Goal: Navigation & Orientation: Find specific page/section

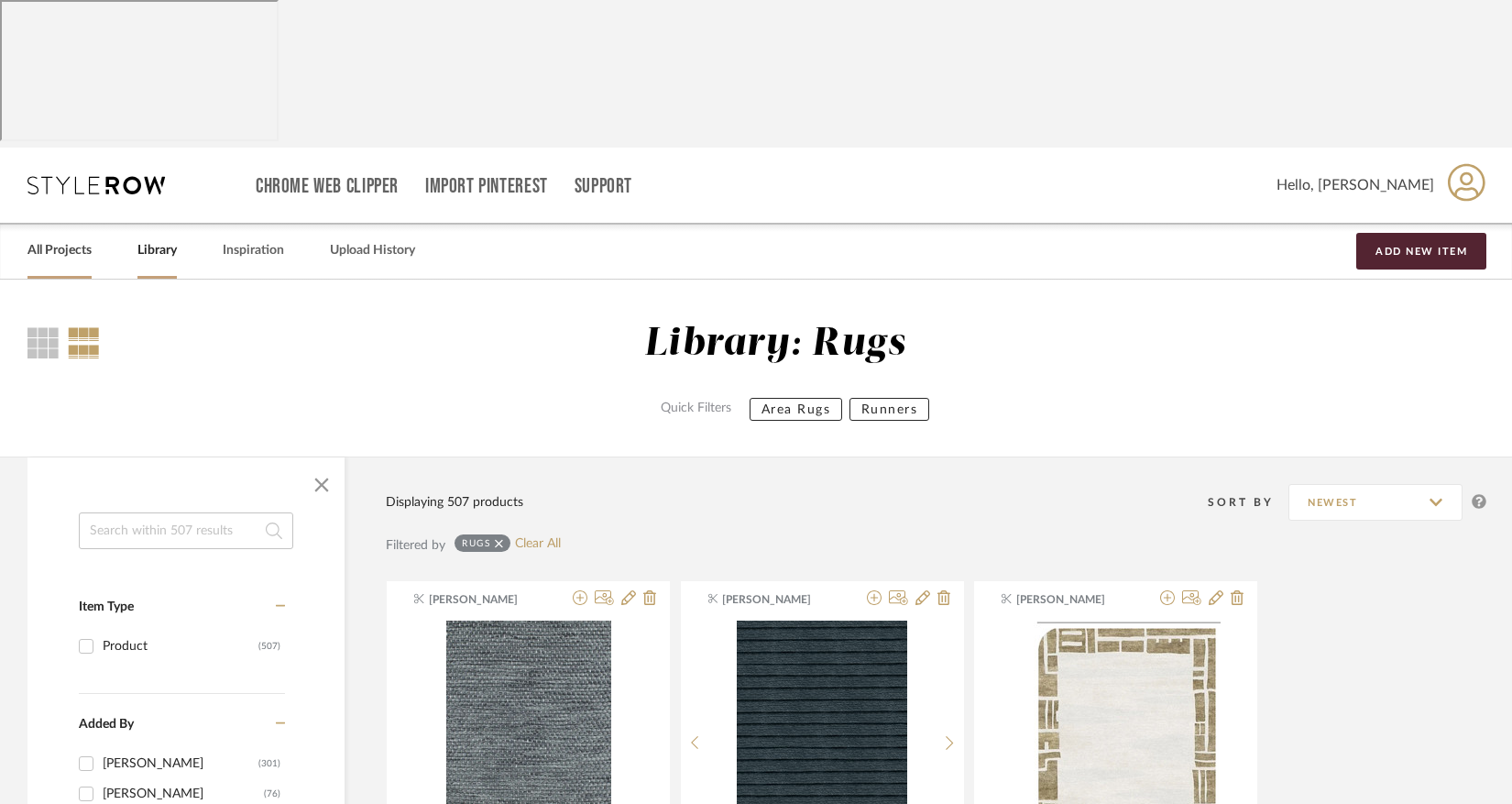
click at [50, 238] on link "All Projects" at bounding box center [59, 251] width 64 height 25
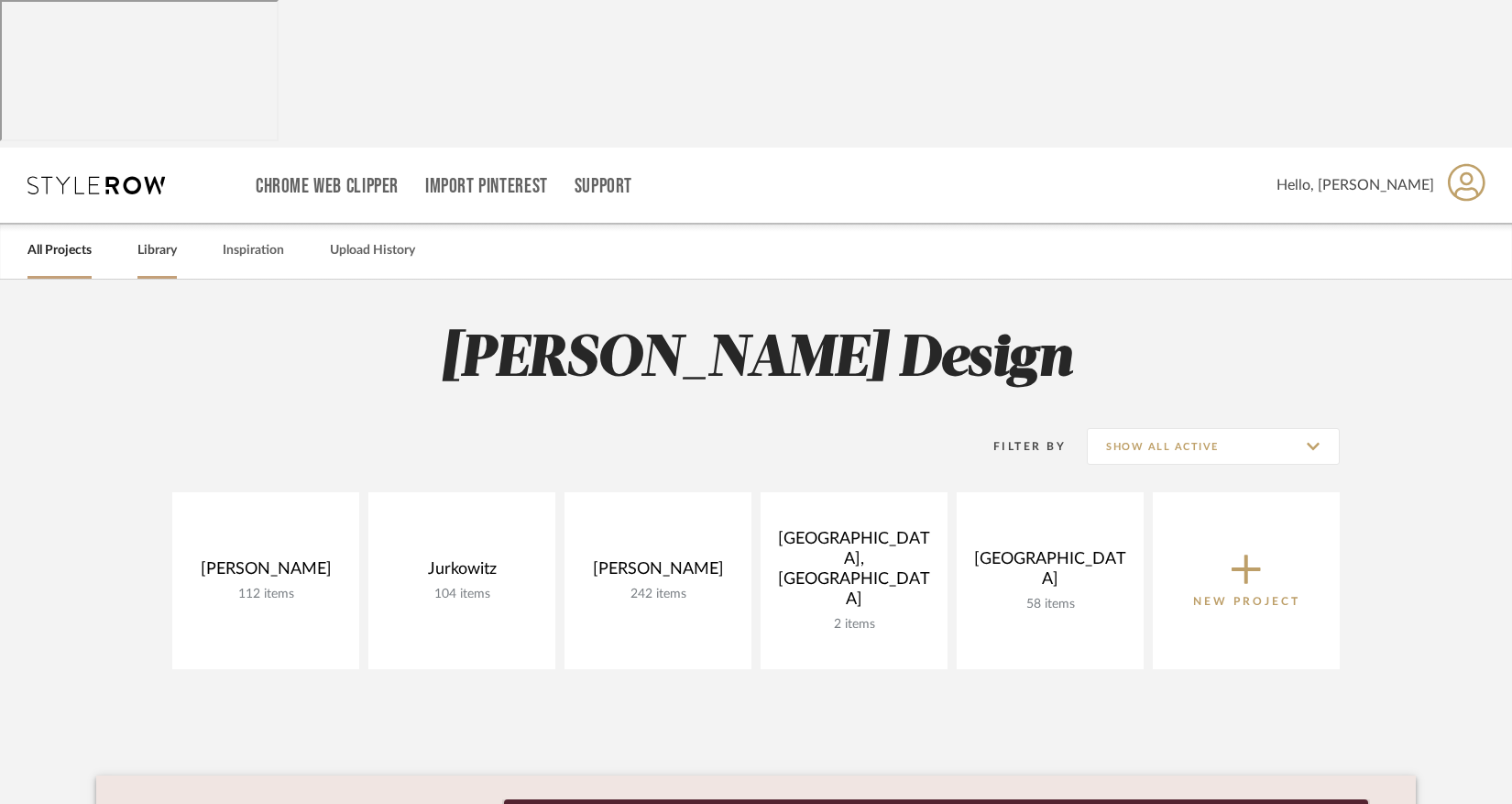
click at [152, 238] on link "Library" at bounding box center [156, 251] width 39 height 25
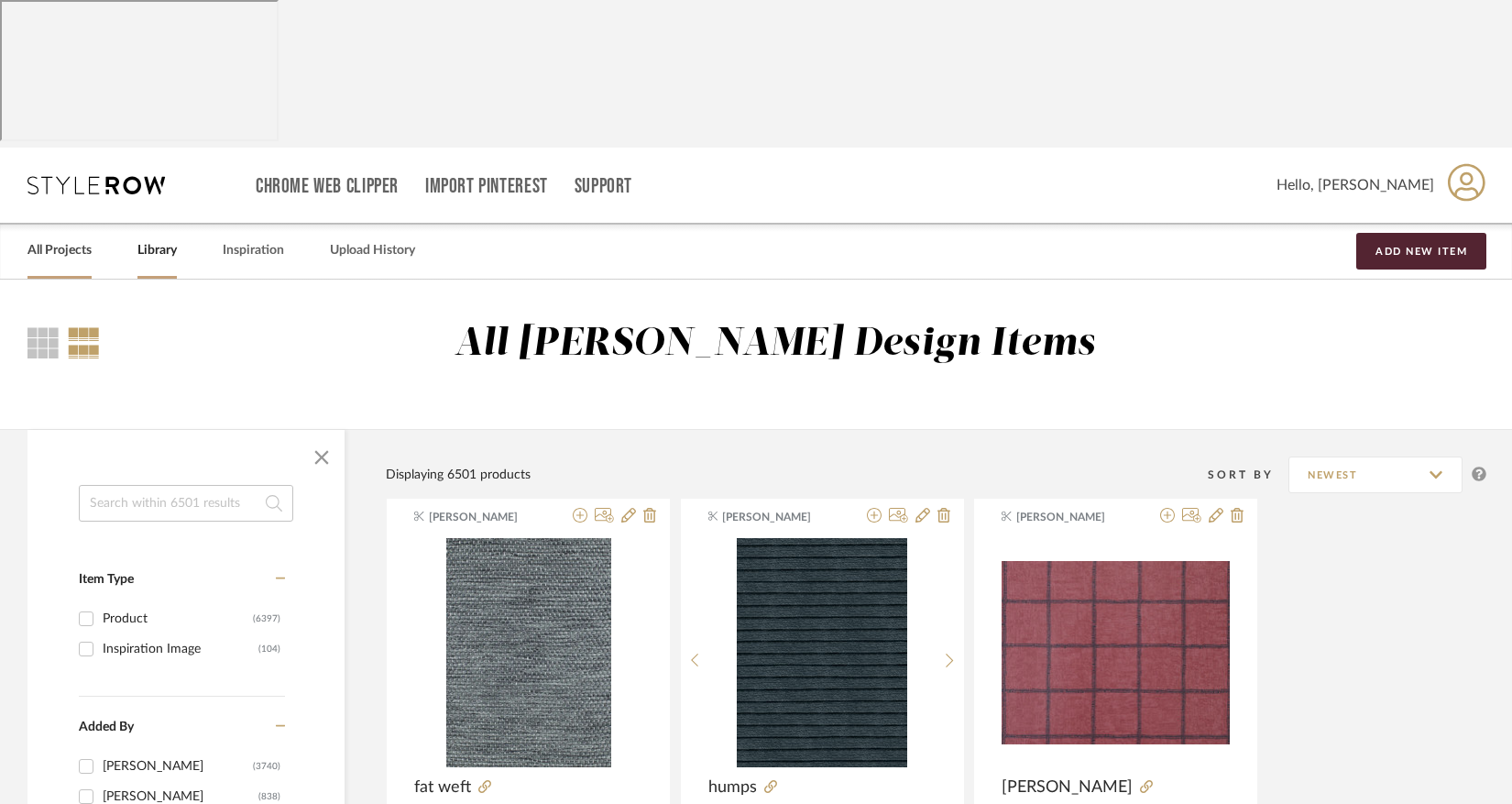
click at [57, 238] on link "All Projects" at bounding box center [59, 251] width 64 height 25
